Goal: Information Seeking & Learning: Learn about a topic

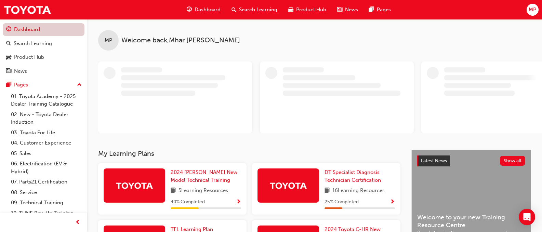
click at [48, 30] on link "Dashboard" at bounding box center [44, 29] width 82 height 13
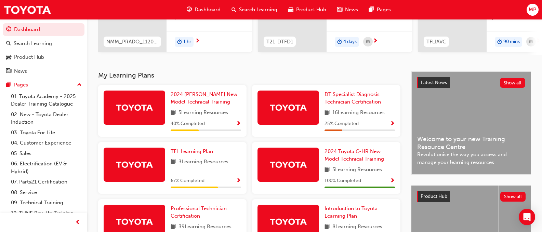
scroll to position [137, 0]
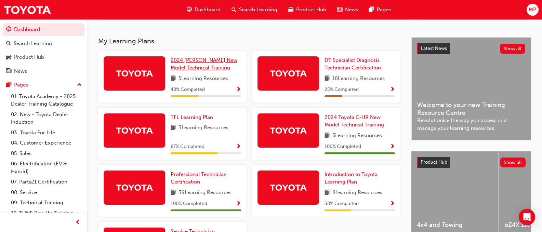
click at [188, 68] on span "2024 [PERSON_NAME] New Model Technical Training" at bounding box center [204, 64] width 67 height 14
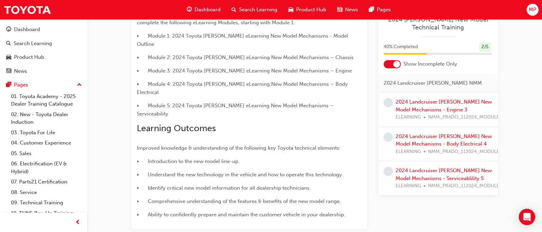
scroll to position [192, 0]
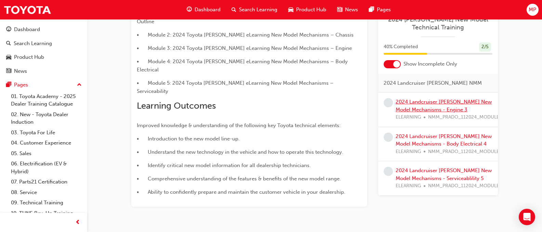
click at [427, 99] on link "2024 Landcruiser [PERSON_NAME] New Model Mechanisms - Engine 3" at bounding box center [444, 106] width 96 height 14
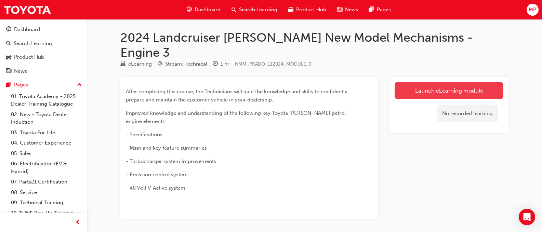
click at [422, 82] on link "Launch eLearning module" at bounding box center [449, 90] width 109 height 17
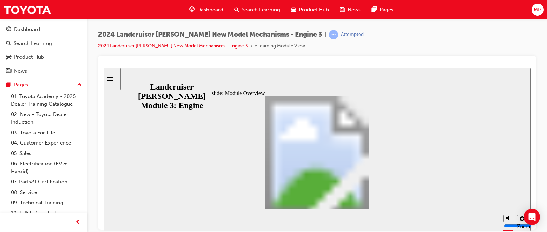
click at [180, 164] on div "slide: Module Overview Rectangular Hotspot 1 Rectangle 1 Rectangle 1 Close Mult…" at bounding box center [317, 149] width 427 height 163
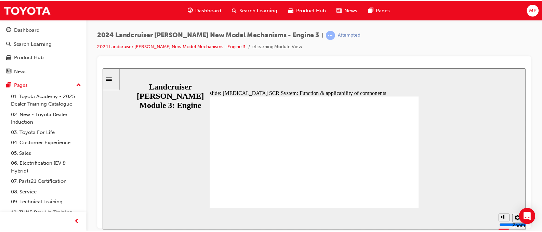
scroll to position [117, 0]
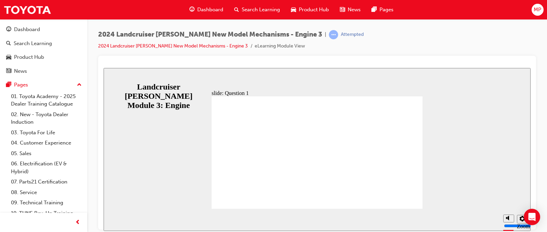
radio input "true"
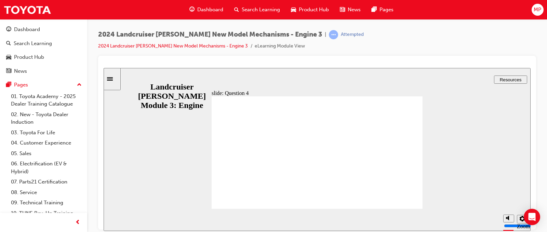
radio input "true"
radio input "false"
radio input "true"
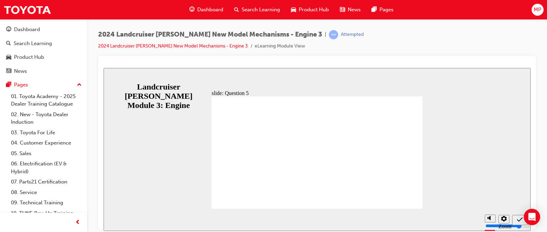
radio input "true"
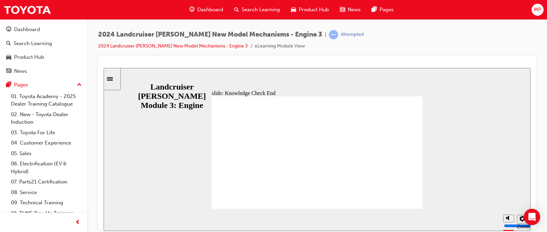
click at [219, 8] on span "Dashboard" at bounding box center [210, 10] width 26 height 8
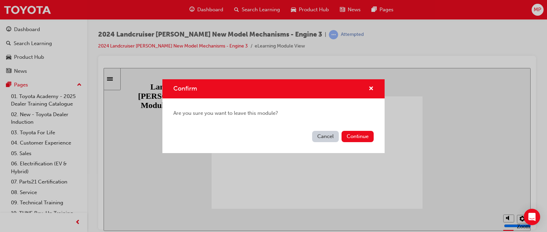
click at [418, 89] on div "Confirm Are you sure you want to leave this module? Cancel Continue" at bounding box center [273, 116] width 547 height 232
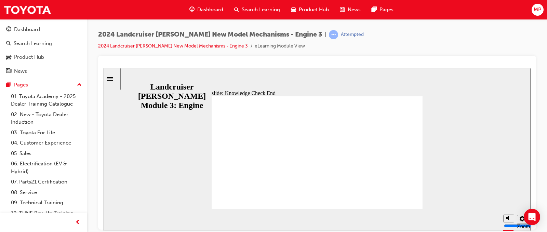
click at [196, 137] on div "slide: Knowledge Check End Review the identified sections of this module again,…" at bounding box center [317, 149] width 427 height 163
drag, startPoint x: 196, startPoint y: 137, endPoint x: 207, endPoint y: 146, distance: 14.5
click at [198, 142] on div "slide: Knowledge Check End Review the identified sections of this module again,…" at bounding box center [317, 149] width 427 height 163
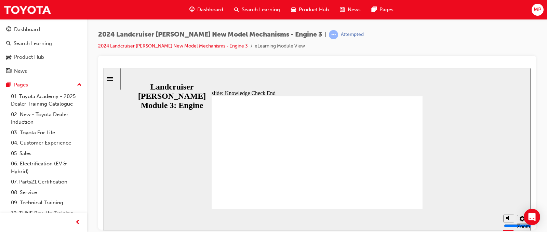
click at [114, 78] on icon "Sidebar Toggle" at bounding box center [112, 78] width 10 height 4
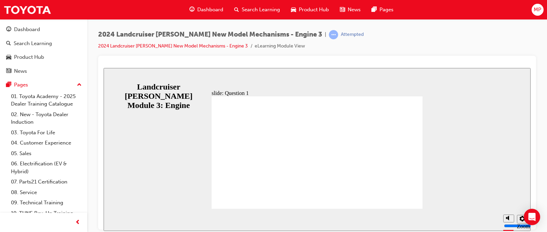
radio input "true"
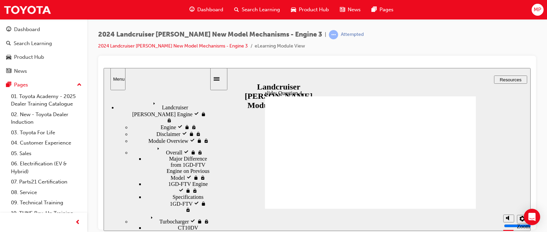
radio input "true"
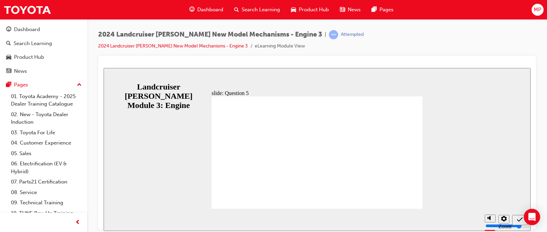
radio input "true"
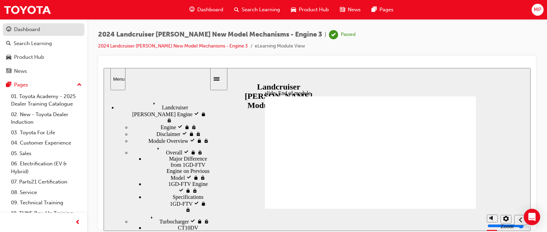
click at [21, 28] on div "Dashboard" at bounding box center [27, 30] width 26 height 8
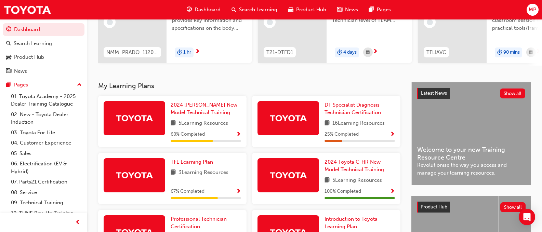
scroll to position [103, 0]
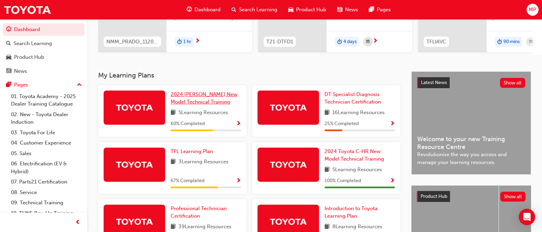
click at [199, 105] on span "2024 [PERSON_NAME] New Model Technical Training" at bounding box center [204, 98] width 67 height 14
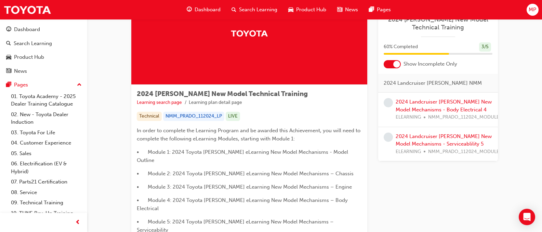
scroll to position [68, 0]
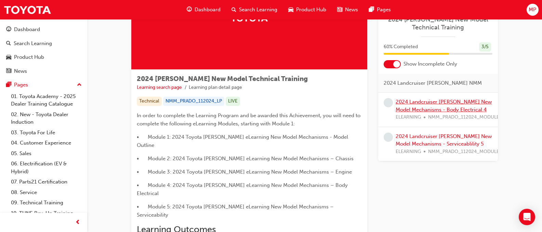
click at [437, 109] on link "2024 Landcruiser [PERSON_NAME] New Model Mechanisms - Body Electrical 4" at bounding box center [444, 106] width 96 height 14
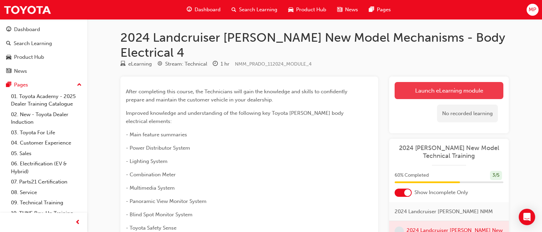
click at [475, 82] on link "Launch eLearning module" at bounding box center [449, 90] width 109 height 17
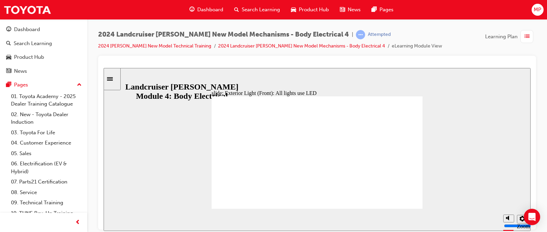
click at [541, 11] on span "MP" at bounding box center [538, 10] width 8 height 8
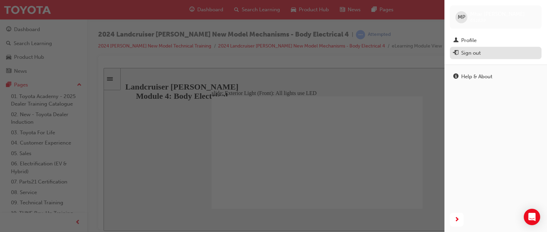
click at [479, 53] on div "Sign out" at bounding box center [470, 53] width 19 height 8
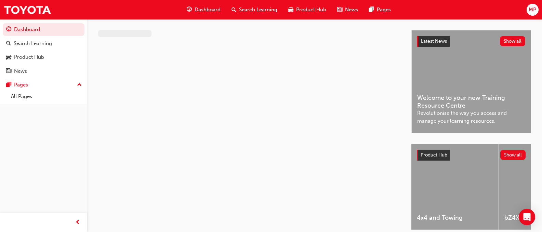
click at [532, 12] on span "MP" at bounding box center [533, 10] width 8 height 8
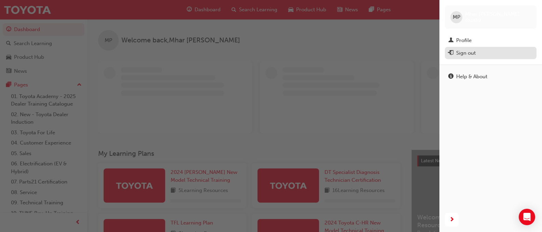
click at [467, 57] on div "Sign out" at bounding box center [465, 53] width 19 height 8
